Goal: Information Seeking & Learning: Learn about a topic

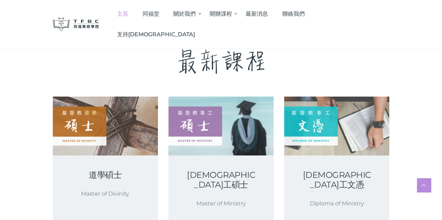
scroll to position [1145, 0]
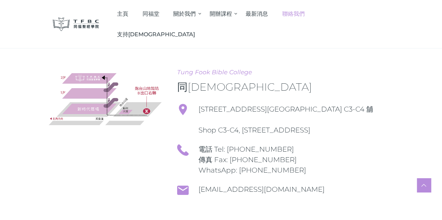
scroll to position [70, 0]
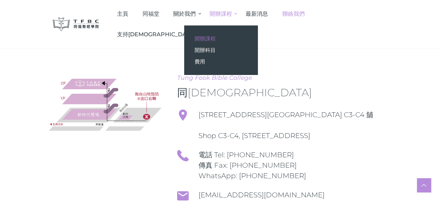
click at [215, 41] on span "開辦課程" at bounding box center [205, 38] width 21 height 7
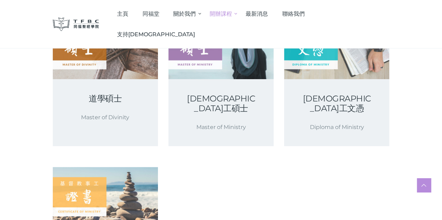
scroll to position [140, 0]
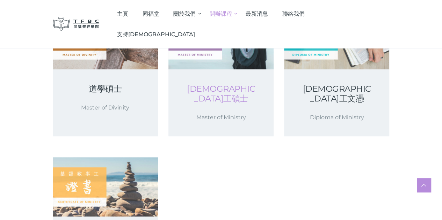
click at [213, 100] on link "[DEMOGRAPHIC_DATA]工碩士" at bounding box center [221, 94] width 72 height 20
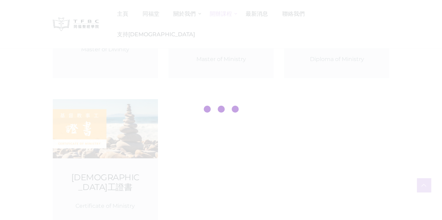
scroll to position [279, 0]
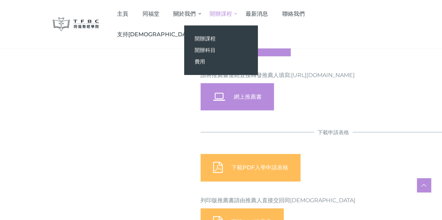
scroll to position [698, 0]
